Goal: Check status: Check status

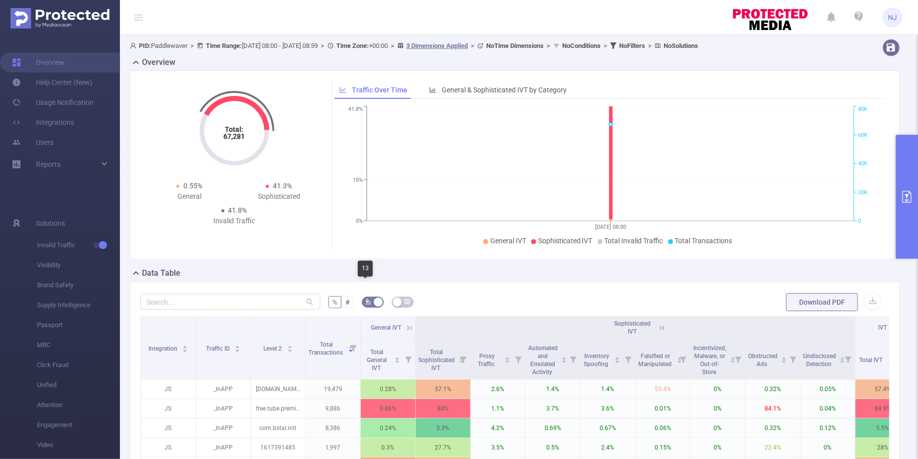
scroll to position [0, 22]
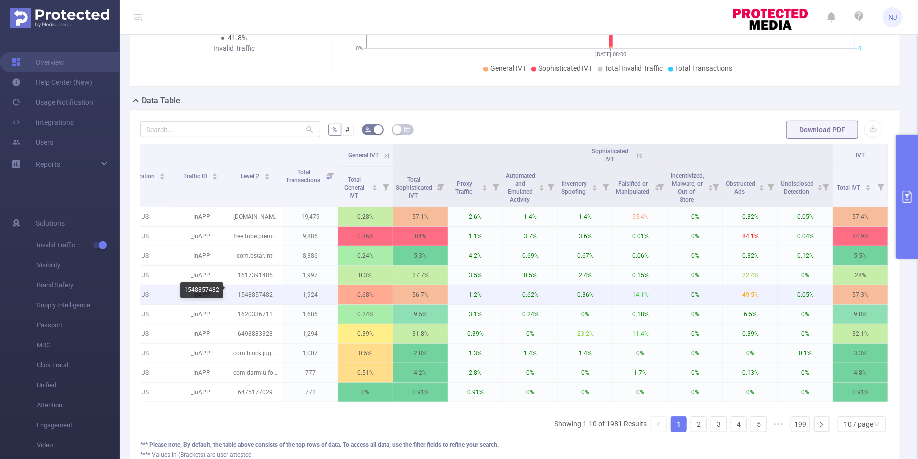
click at [267, 297] on p "1548857482" at bounding box center [255, 294] width 54 height 19
click at [258, 293] on p "1548857482" at bounding box center [255, 294] width 54 height 19
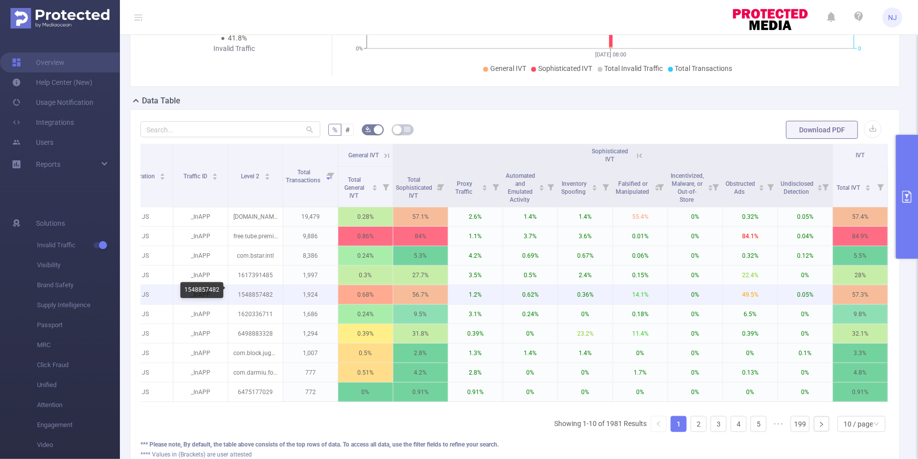
click at [248, 291] on p "1548857482" at bounding box center [255, 294] width 54 height 19
copy p "1548857482"
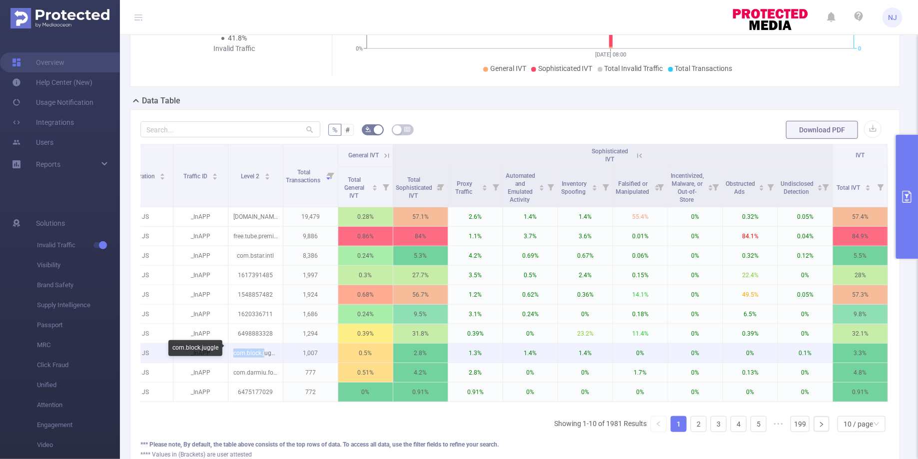
drag, startPoint x: 264, startPoint y: 351, endPoint x: 232, endPoint y: 351, distance: 31.5
click at [232, 351] on p "com.block.juggle" at bounding box center [255, 353] width 54 height 19
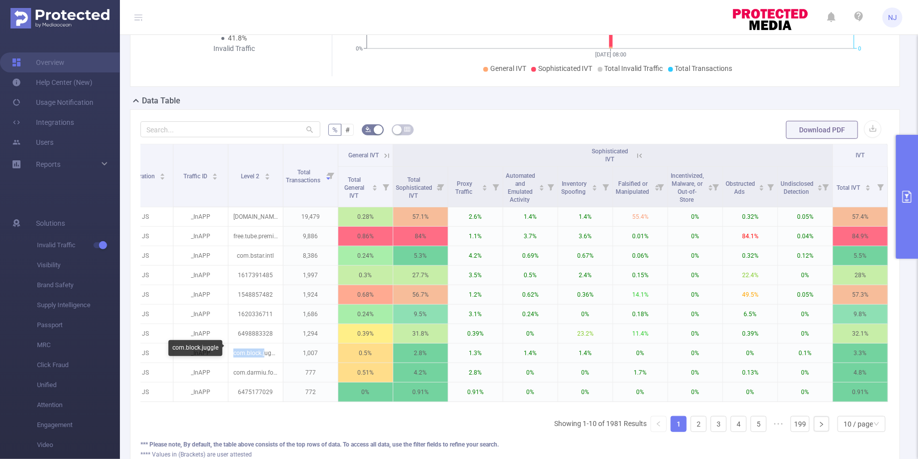
copy p "com.block.j"
click at [704, 417] on link "2" at bounding box center [698, 424] width 15 height 15
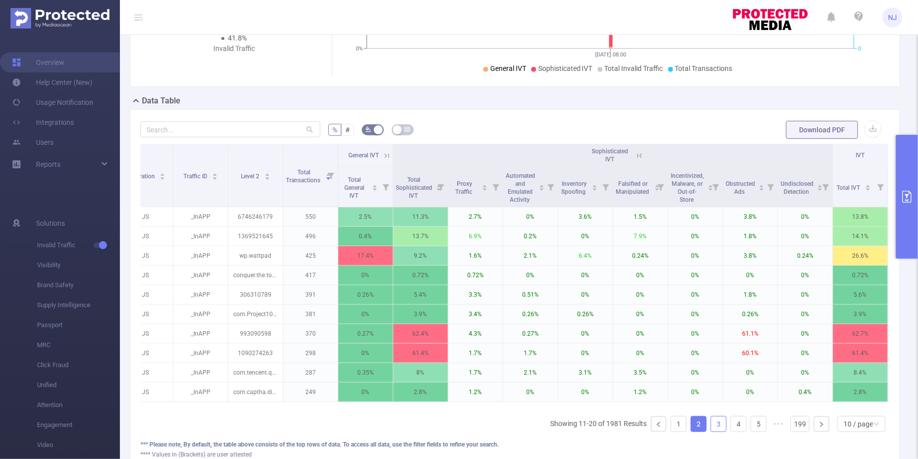
click at [721, 423] on link "3" at bounding box center [718, 424] width 15 height 15
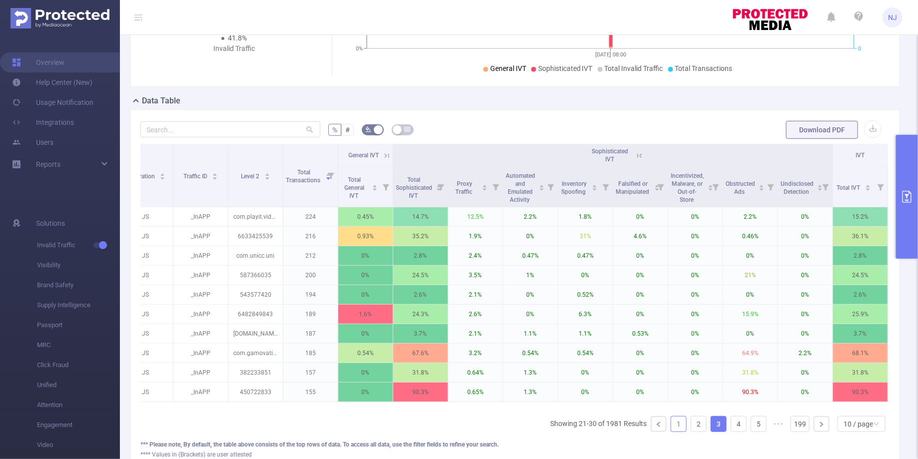
click at [679, 419] on link "1" at bounding box center [678, 424] width 15 height 15
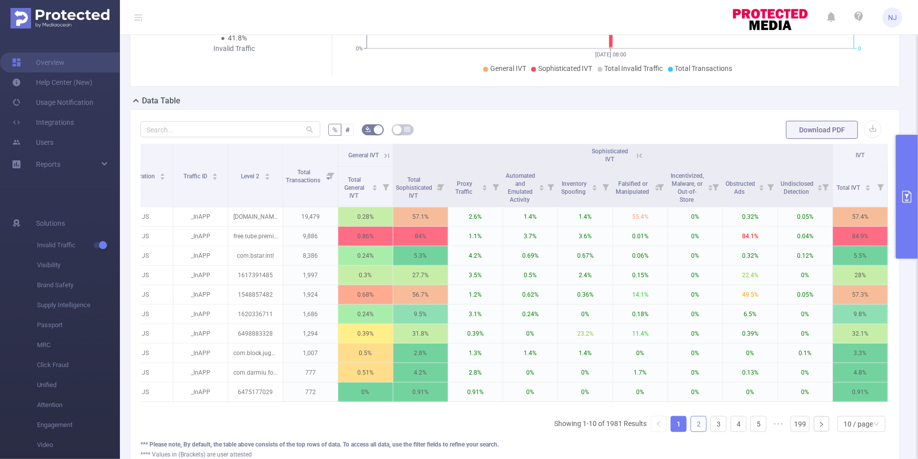
click at [701, 417] on link "2" at bounding box center [698, 424] width 15 height 15
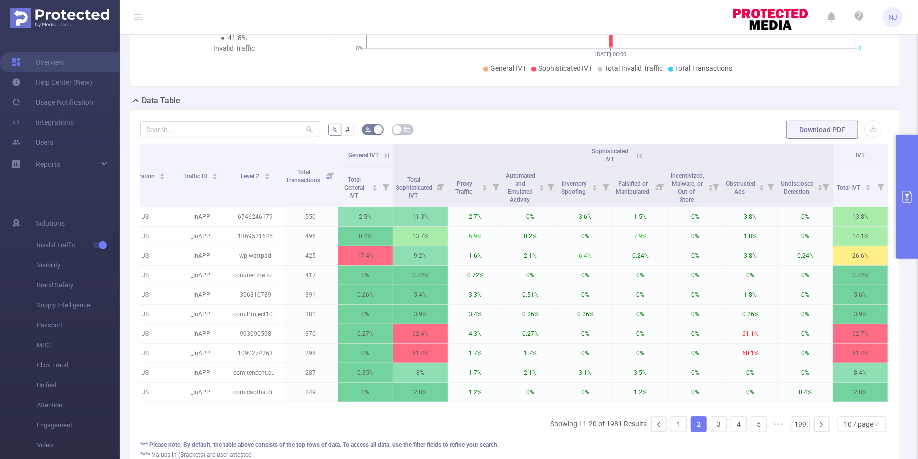
click at [682, 428] on div "Integration Traffic ID Level 2 Total Transactions General IVT Sophisticated IVT…" at bounding box center [514, 292] width 749 height 296
click at [682, 425] on link "1" at bounding box center [678, 424] width 15 height 15
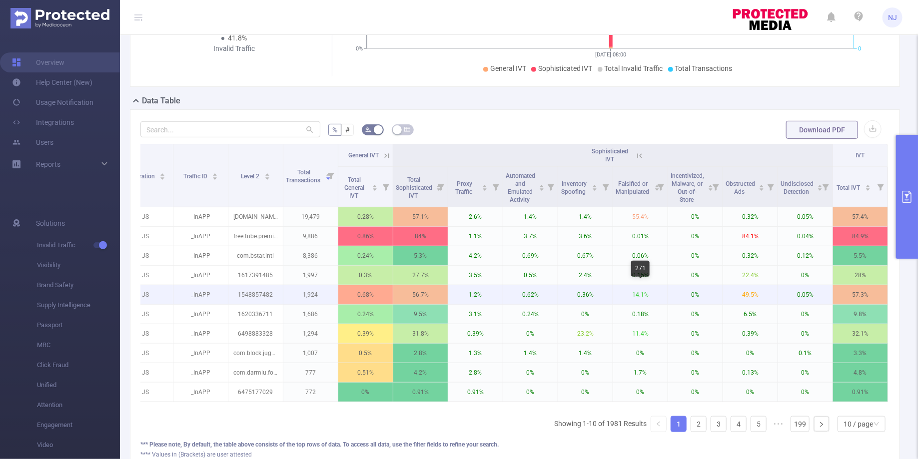
click at [620, 295] on p "14.1%" at bounding box center [640, 294] width 54 height 19
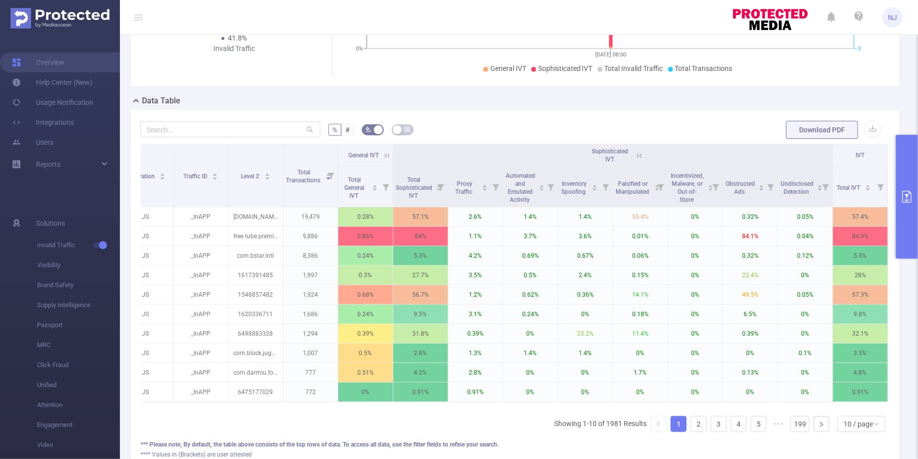
click at [910, 185] on button "primary" at bounding box center [907, 197] width 22 height 124
click at [904, 197] on icon "primary" at bounding box center [907, 197] width 12 height 12
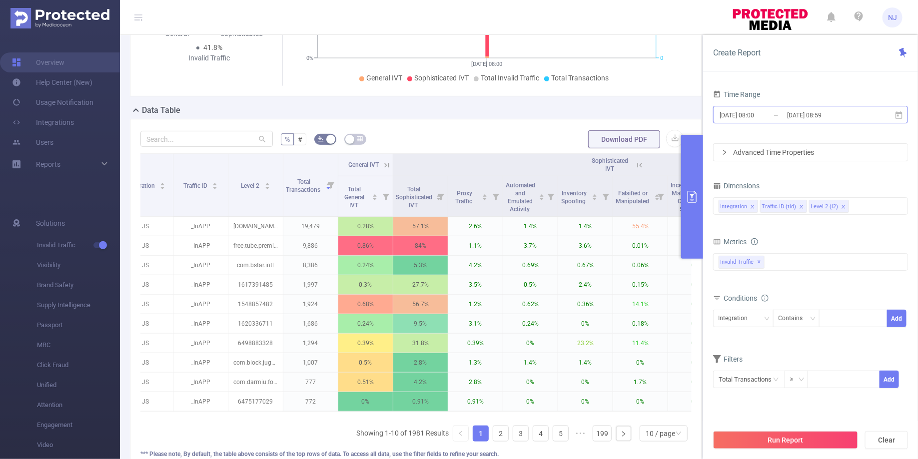
click at [758, 116] on input "[DATE] 08:00" at bounding box center [758, 114] width 81 height 13
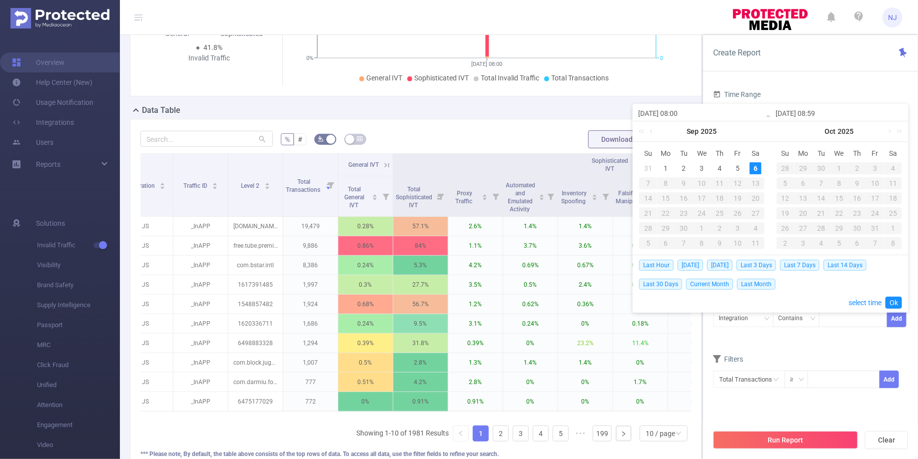
click at [682, 111] on input "[DATE] 08:00" at bounding box center [701, 113] width 127 height 12
type input "[DATE] 08:00"
click at [820, 113] on input "[DATE] 08:59" at bounding box center [838, 113] width 127 height 12
type input "[DATE] 1:59"
type input "[DATE] 10:59"
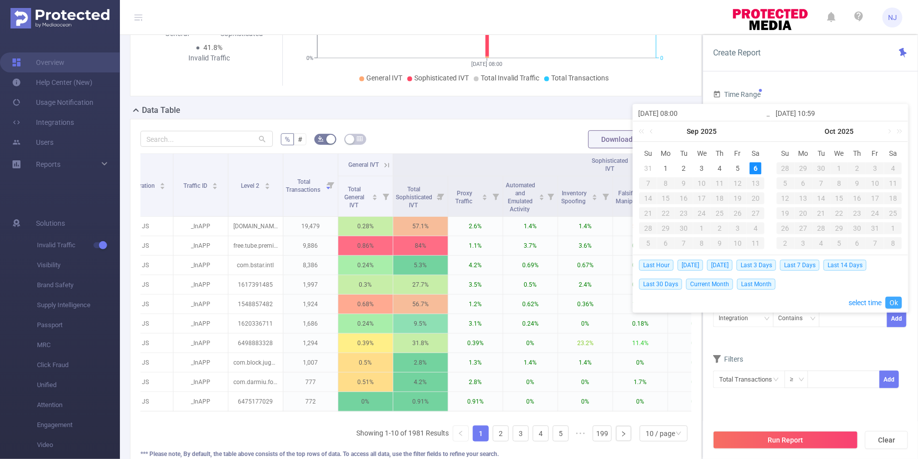
type input "[DATE] 10:59"
click at [895, 302] on link "Ok" at bounding box center [893, 303] width 16 height 12
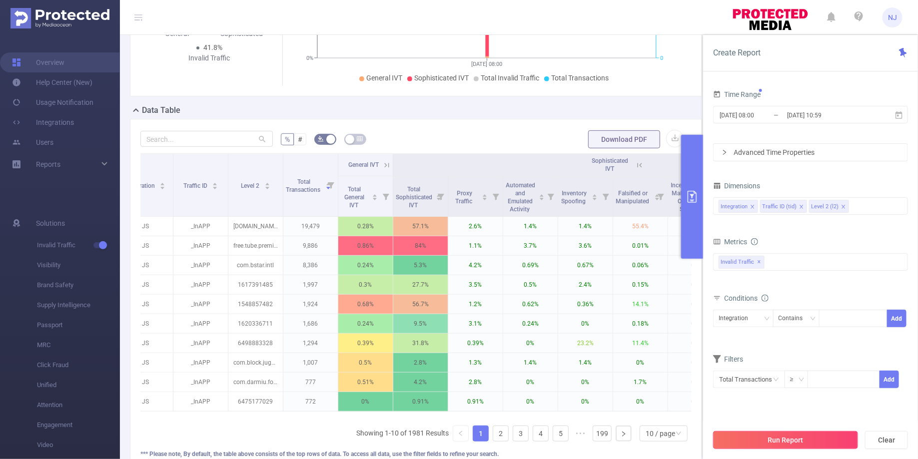
click at [811, 444] on button "Run Report" at bounding box center [785, 440] width 145 height 18
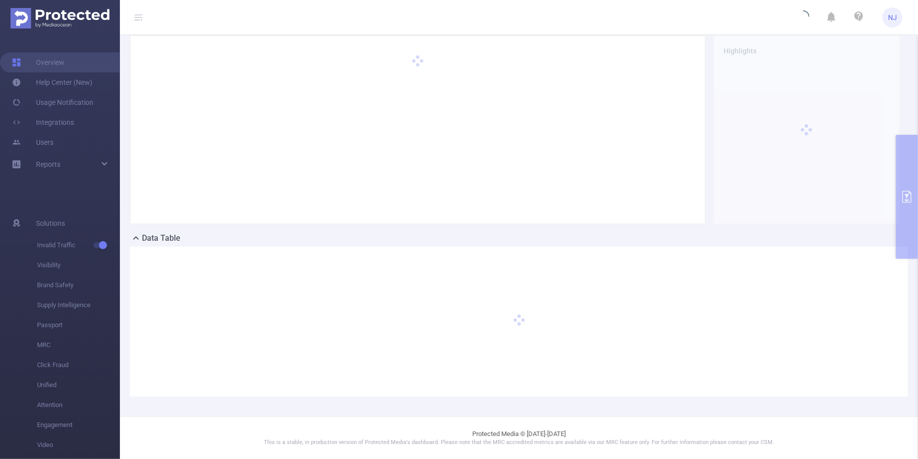
scroll to position [34, 0]
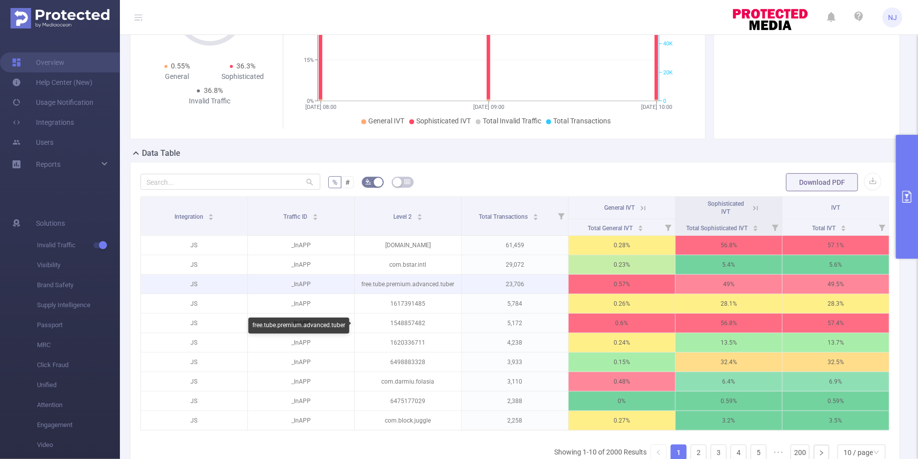
scroll to position [133, 0]
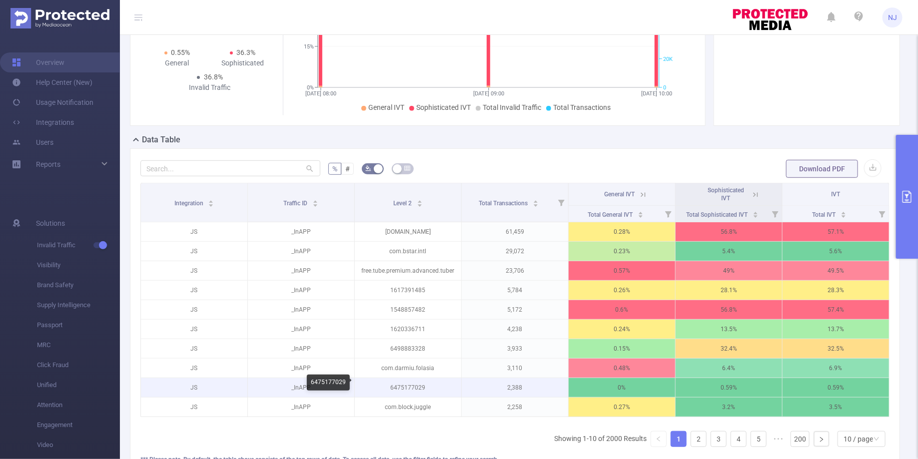
click at [401, 386] on p "6475177029" at bounding box center [408, 387] width 106 height 19
copy p "6475177029"
